Goal: Information Seeking & Learning: Learn about a topic

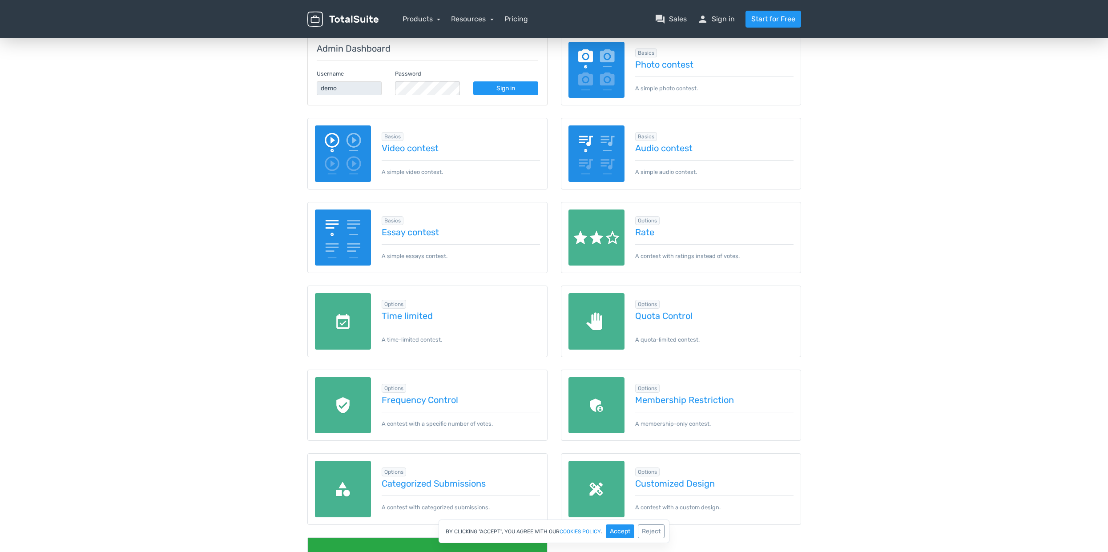
scroll to position [128, 0]
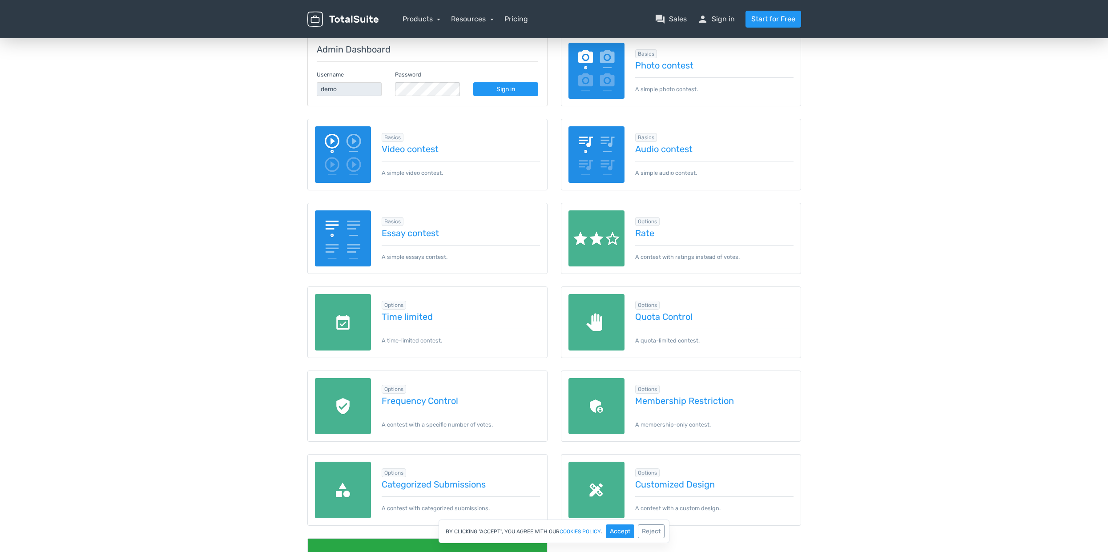
click at [339, 154] on img at bounding box center [343, 154] width 56 height 56
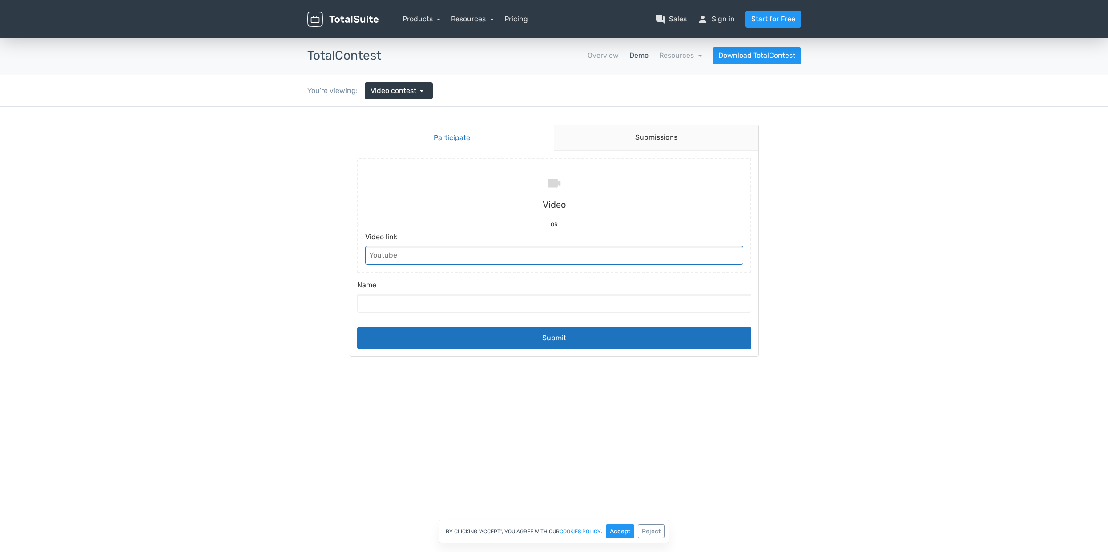
click at [385, 260] on input "Video link" at bounding box center [554, 255] width 378 height 19
click at [382, 299] on input "Name" at bounding box center [554, 303] width 394 height 19
click at [622, 148] on link "Submissions" at bounding box center [656, 138] width 205 height 26
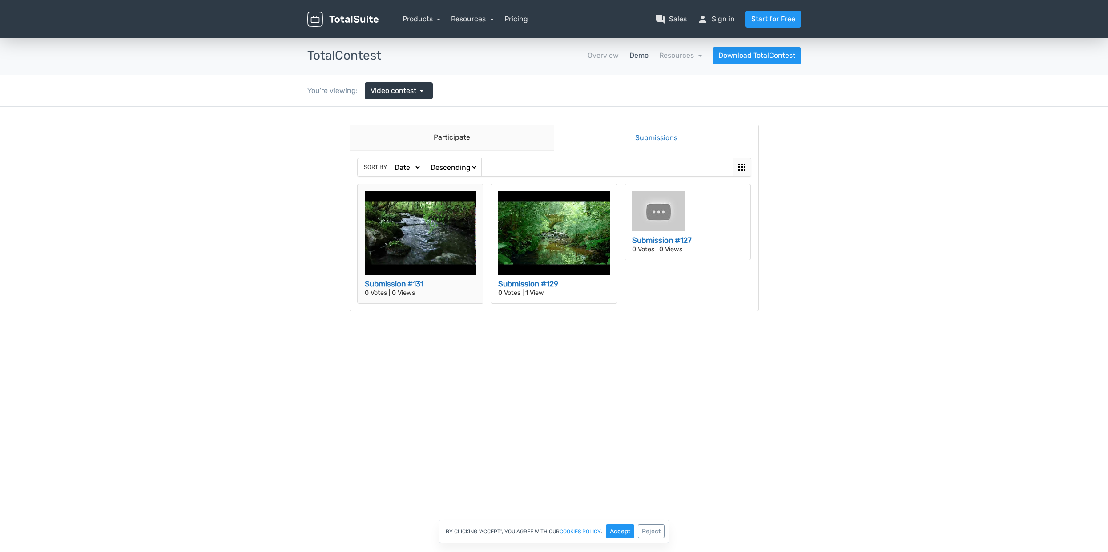
click at [379, 288] on h3 "Submission #131" at bounding box center [421, 284] width 112 height 12
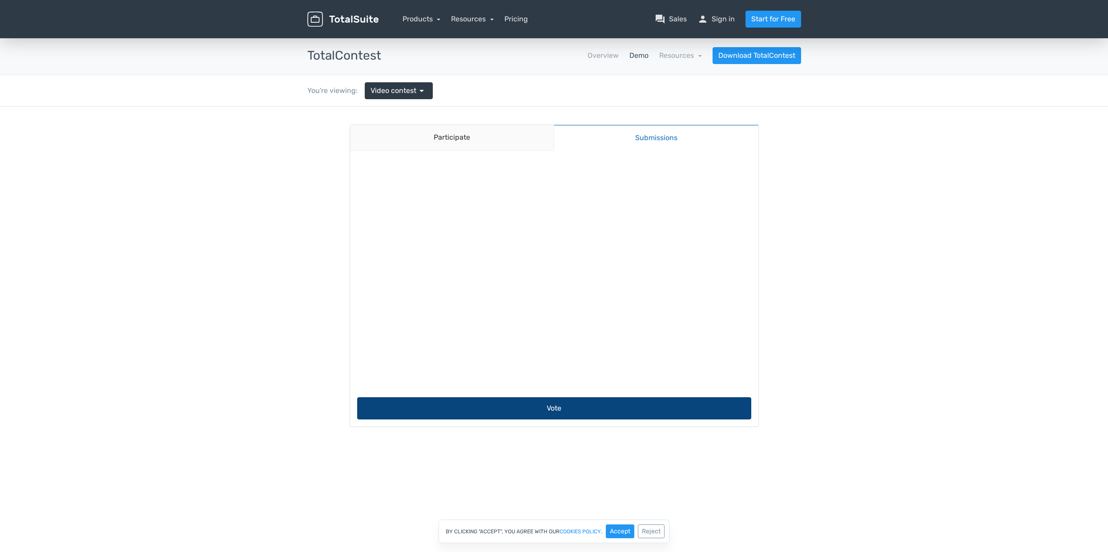
click at [469, 408] on button "Vote" at bounding box center [554, 408] width 394 height 22
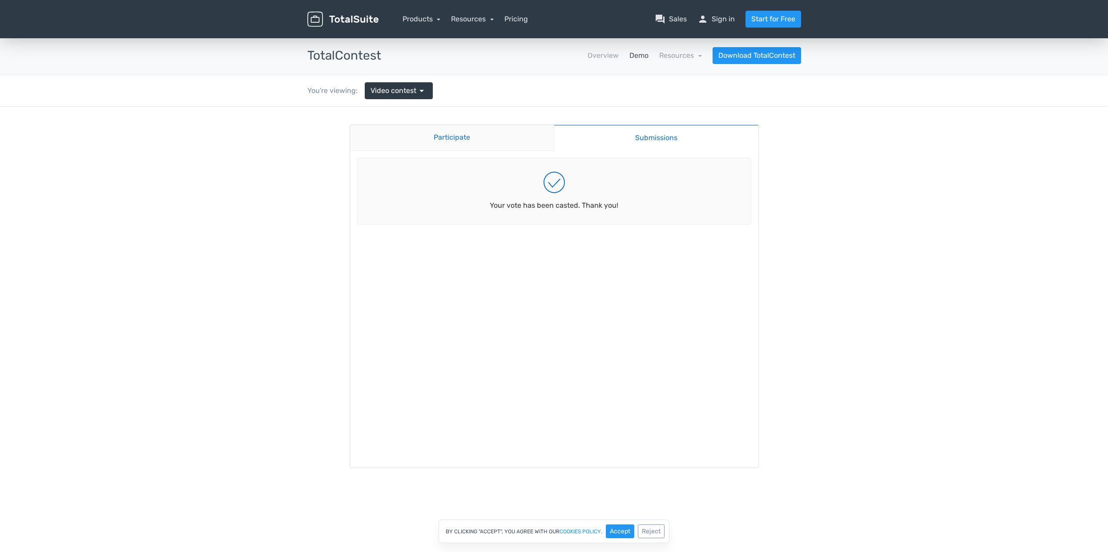
click at [458, 143] on link "Participate" at bounding box center [452, 138] width 204 height 26
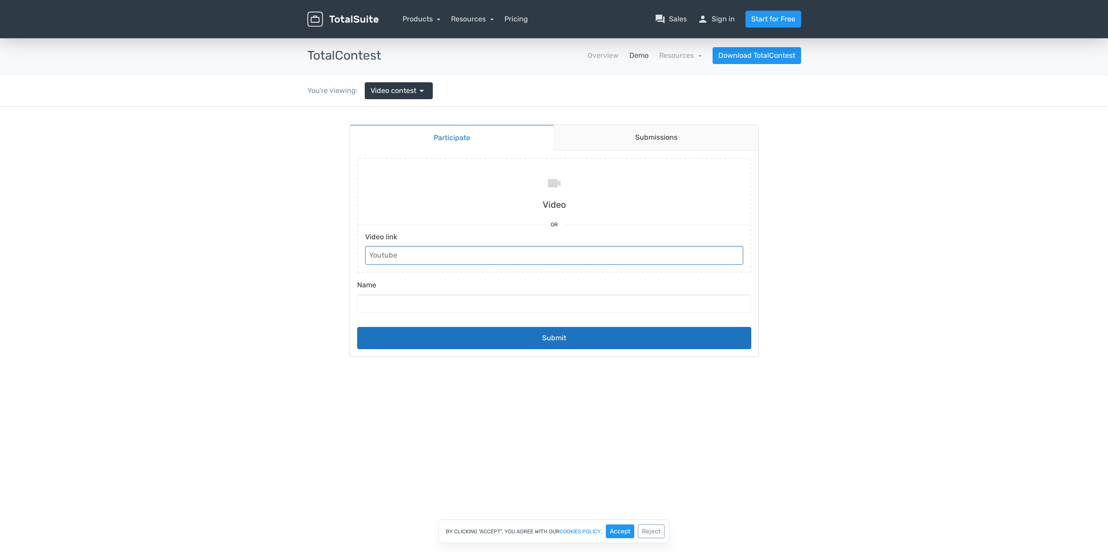
click at [387, 254] on input "Video link" at bounding box center [554, 255] width 378 height 19
click at [415, 307] on input "Name" at bounding box center [554, 303] width 394 height 19
click at [619, 133] on link "Submissions" at bounding box center [656, 138] width 205 height 26
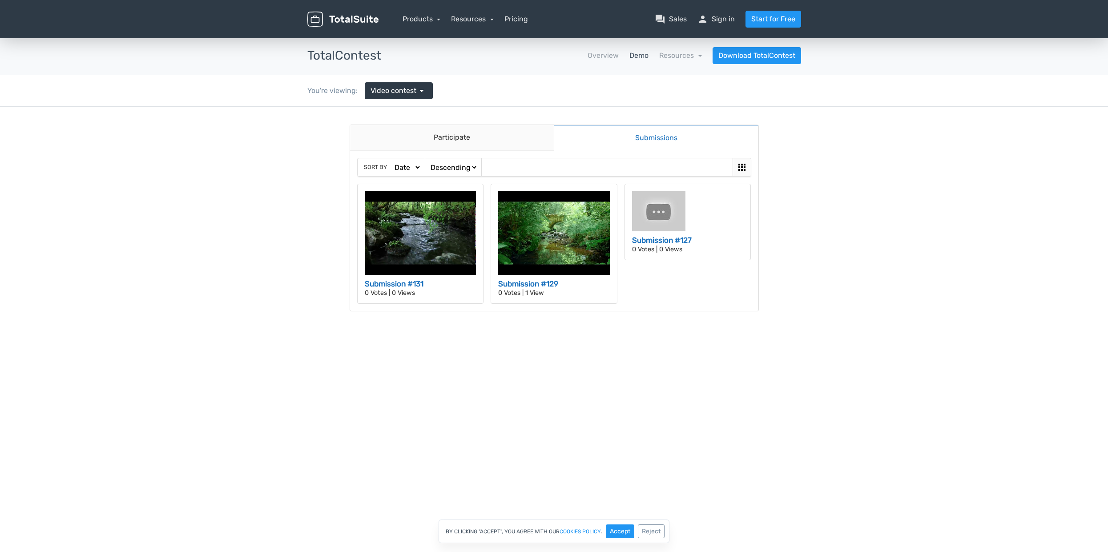
click at [693, 170] on div "Sort by Date Views Votes Title Ascending Descending" at bounding box center [554, 167] width 393 height 18
click at [750, 171] on div at bounding box center [742, 167] width 18 height 18
click at [745, 170] on icon at bounding box center [741, 167] width 7 height 7
click at [400, 165] on select "Date Views Votes Title" at bounding box center [407, 167] width 28 height 9
drag, startPoint x: 261, startPoint y: 267, endPoint x: 286, endPoint y: 252, distance: 29.5
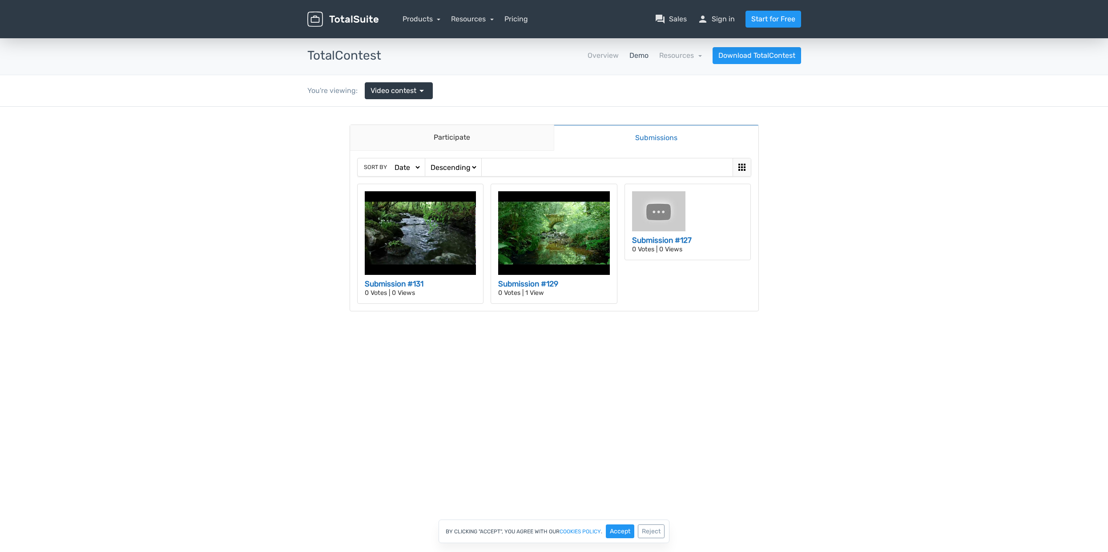
click at [261, 267] on body "Participate Submissions Participate Submissions Sort by Date Views Votes Title …" at bounding box center [554, 227] width 1108 height 240
click at [460, 169] on select "Ascending Descending" at bounding box center [453, 167] width 49 height 9
select select "https://demos.totalsuite.net/totalcontest/contest/video-contest/submissions/?ci…"
click at [429, 163] on select "Ascending Descending" at bounding box center [453, 167] width 49 height 9
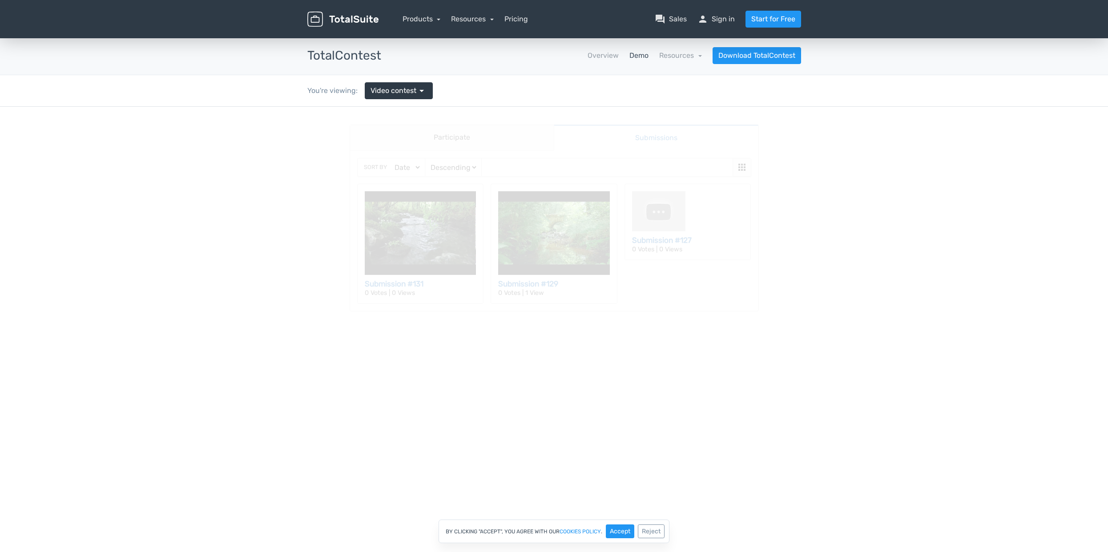
click at [235, 237] on body "Participate Submissions Participate Submissions Sort by Date Views Votes Title …" at bounding box center [554, 227] width 1108 height 240
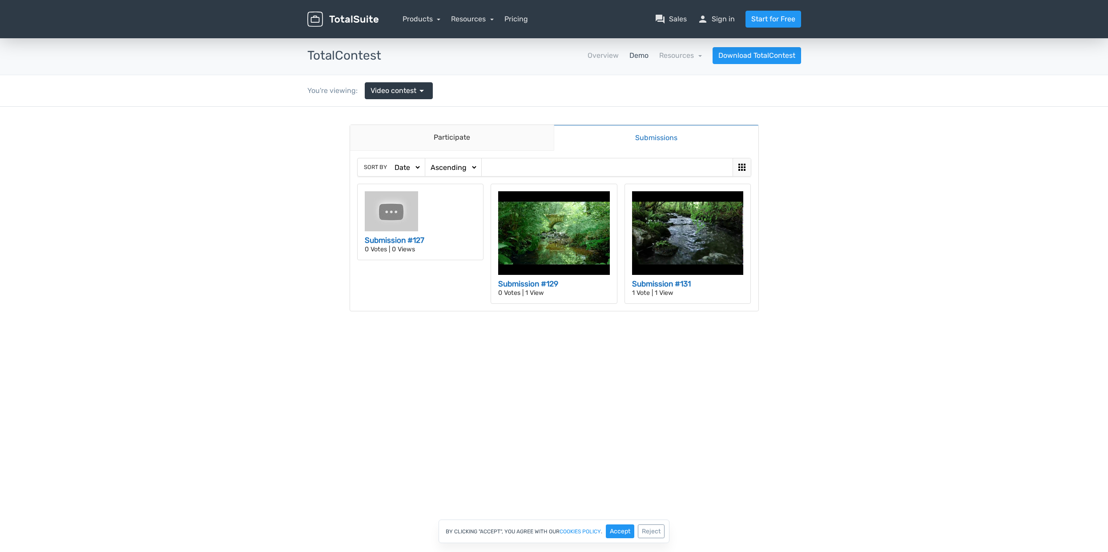
click at [447, 171] on select "Ascending Descending" at bounding box center [453, 167] width 49 height 9
click at [413, 169] on select "Date Views Votes Title" at bounding box center [407, 167] width 28 height 9
select select "https://demos.totalsuite.net/totalcontest/contest/video-contest/submissions/?ci…"
click at [393, 163] on select "Date Views Votes Title" at bounding box center [407, 167] width 28 height 9
click at [448, 165] on select "Ascending Descending" at bounding box center [453, 167] width 49 height 9
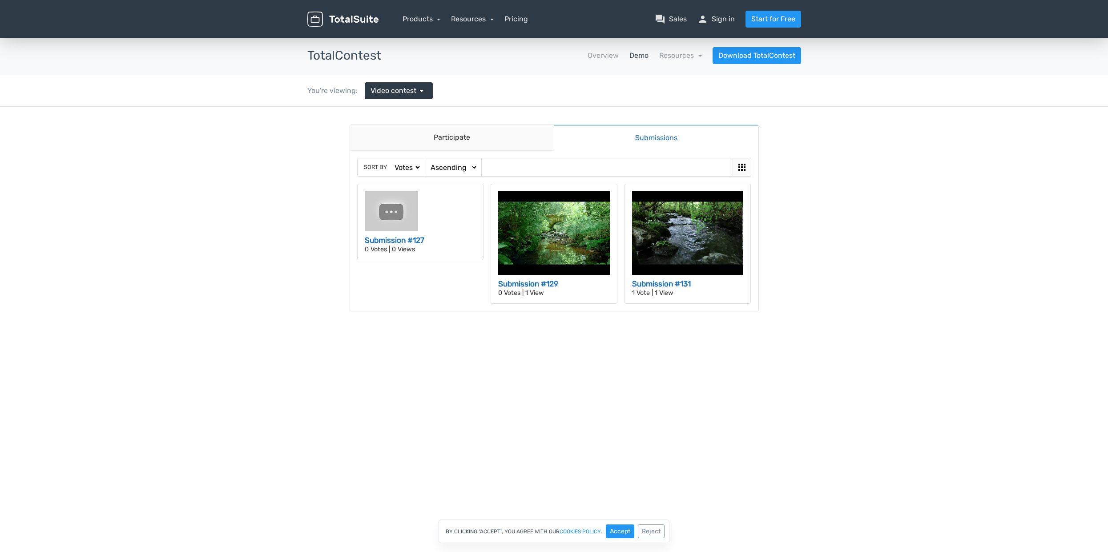
select select "https://demos.totalsuite.net/totalcontest/contest/video-contest/submissions/?ci…"
click at [429, 163] on select "Ascending Descending" at bounding box center [453, 167] width 49 height 9
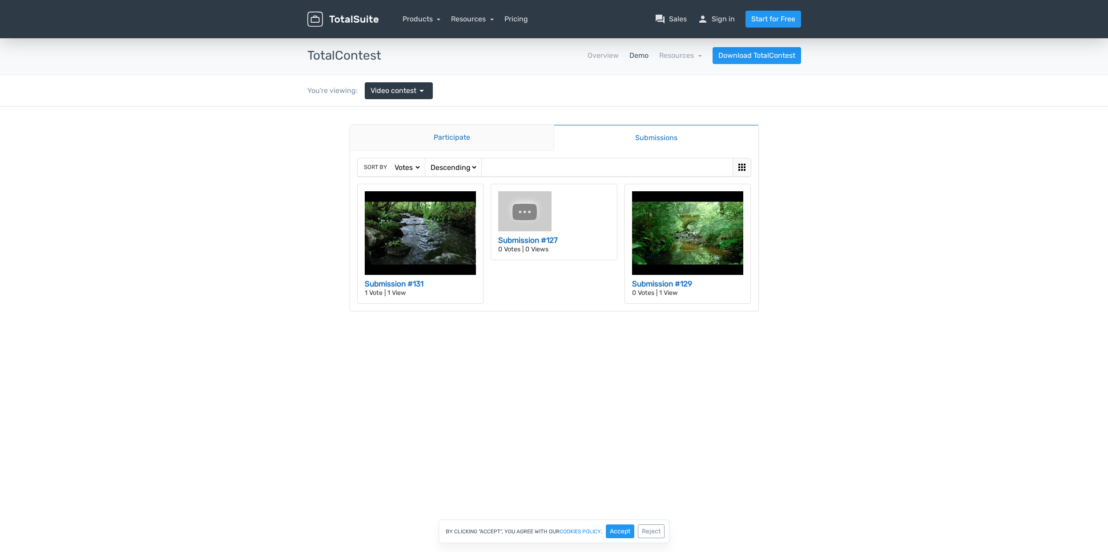
click at [425, 139] on link "Participate" at bounding box center [452, 138] width 204 height 26
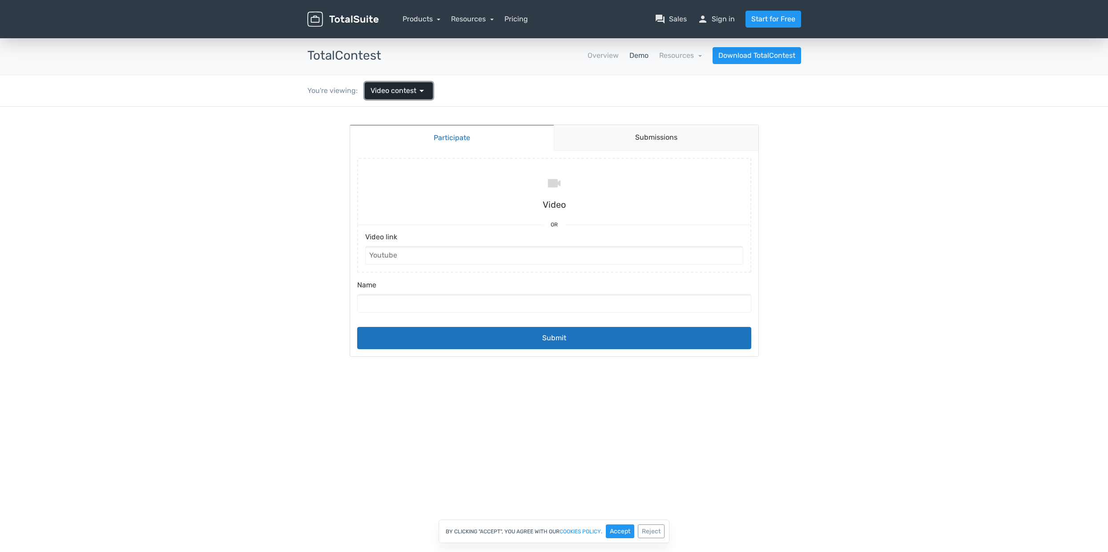
click at [415, 95] on span "Video contest" at bounding box center [394, 90] width 46 height 11
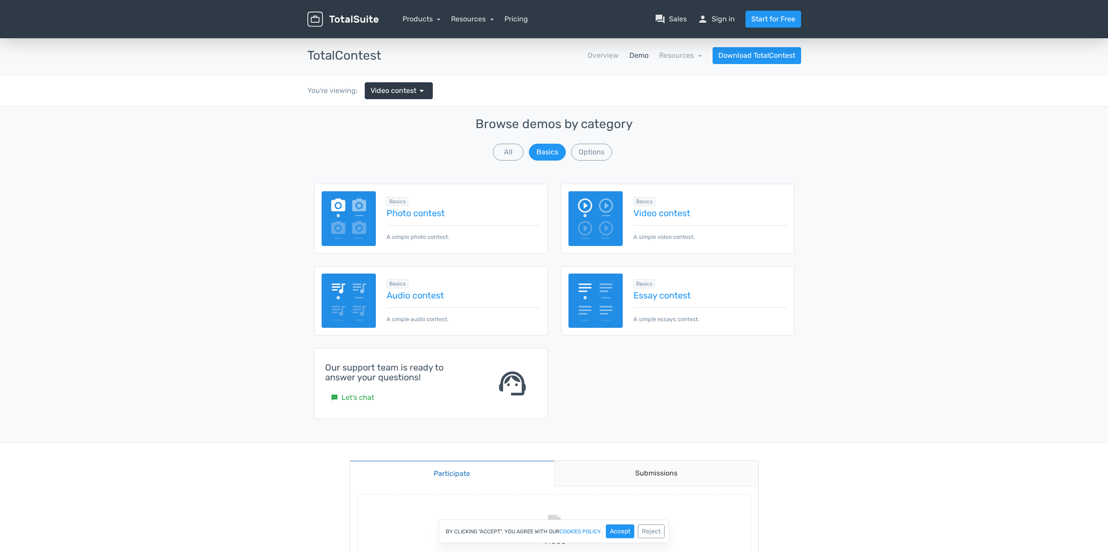
click at [345, 222] on img at bounding box center [349, 218] width 55 height 55
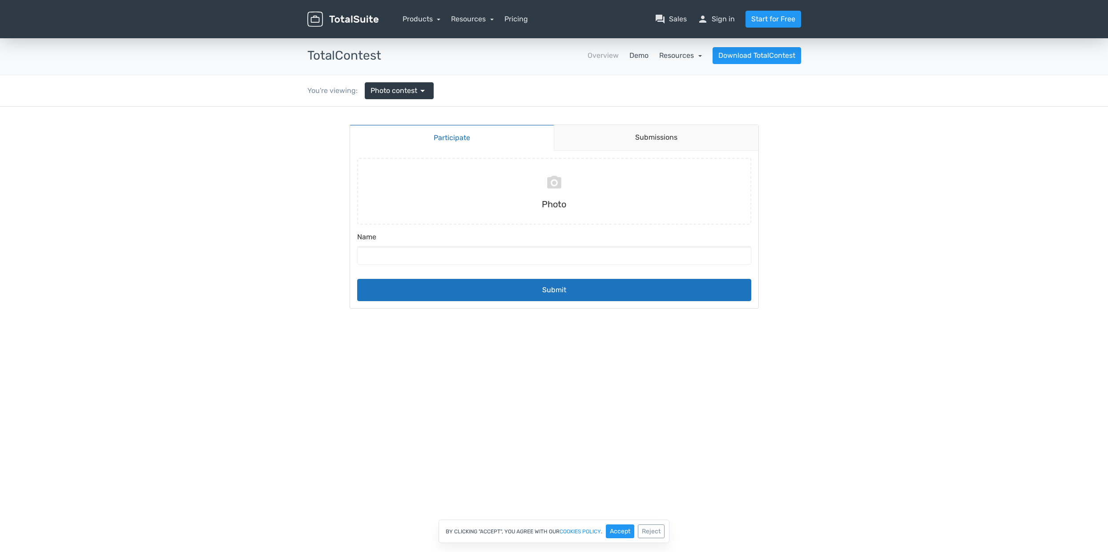
click at [674, 53] on link "Resources" at bounding box center [680, 55] width 43 height 8
click at [570, 93] on div "You're viewing: Photo contest arrow_drop_down" at bounding box center [554, 90] width 507 height 31
click at [351, 17] on img at bounding box center [342, 20] width 71 height 16
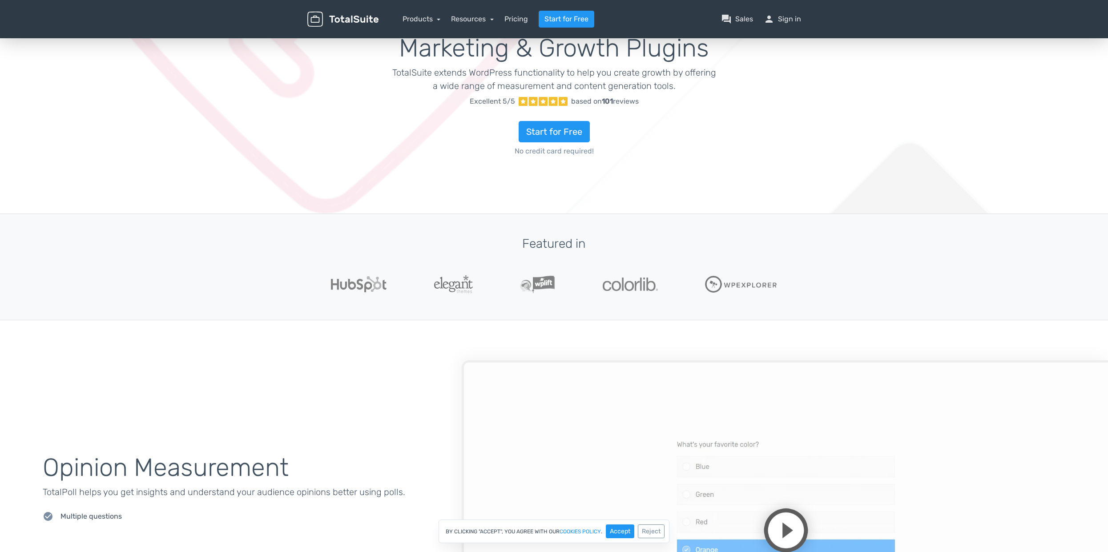
scroll to position [178, 0]
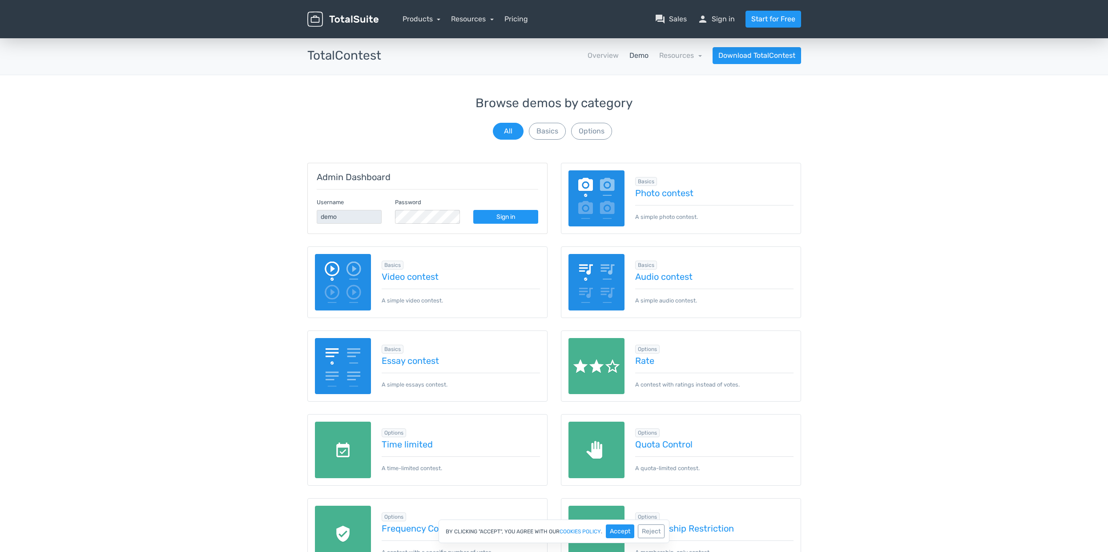
click at [354, 275] on img at bounding box center [343, 282] width 56 height 56
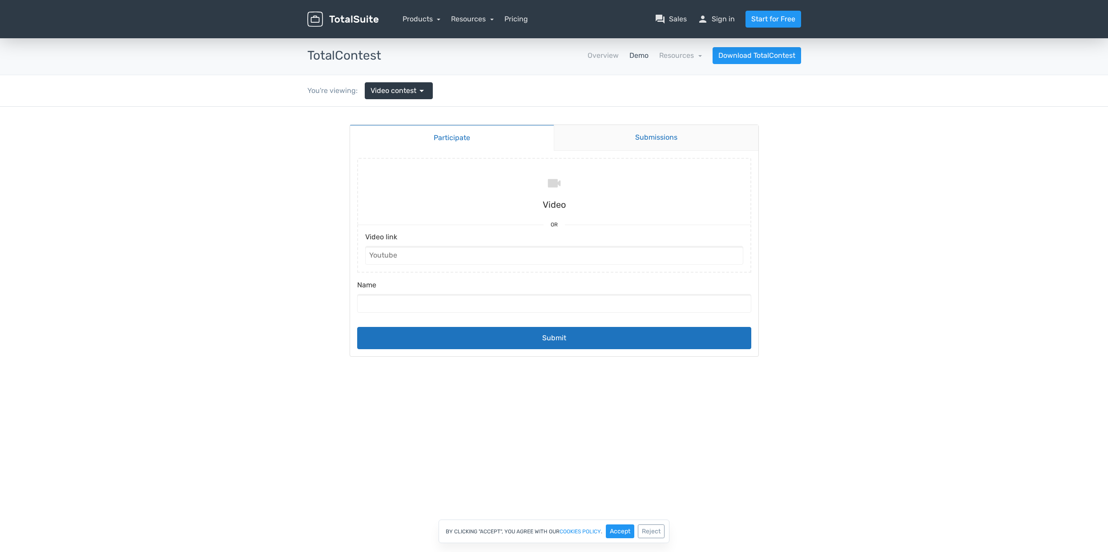
click at [619, 139] on link "Submissions" at bounding box center [656, 138] width 205 height 26
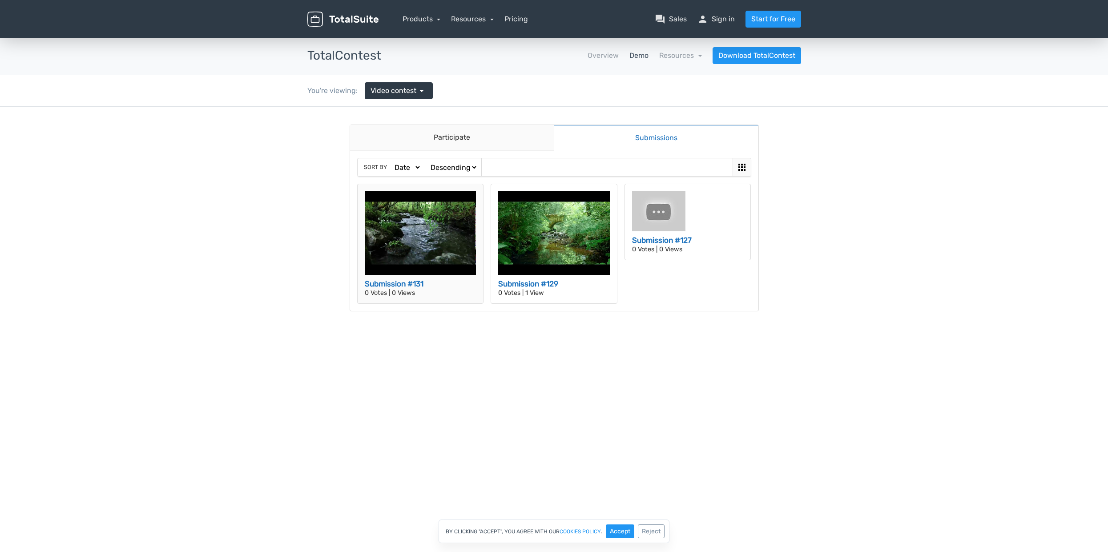
click at [395, 287] on h3 "Submission #131" at bounding box center [421, 284] width 112 height 12
